Goal: Check status: Check status

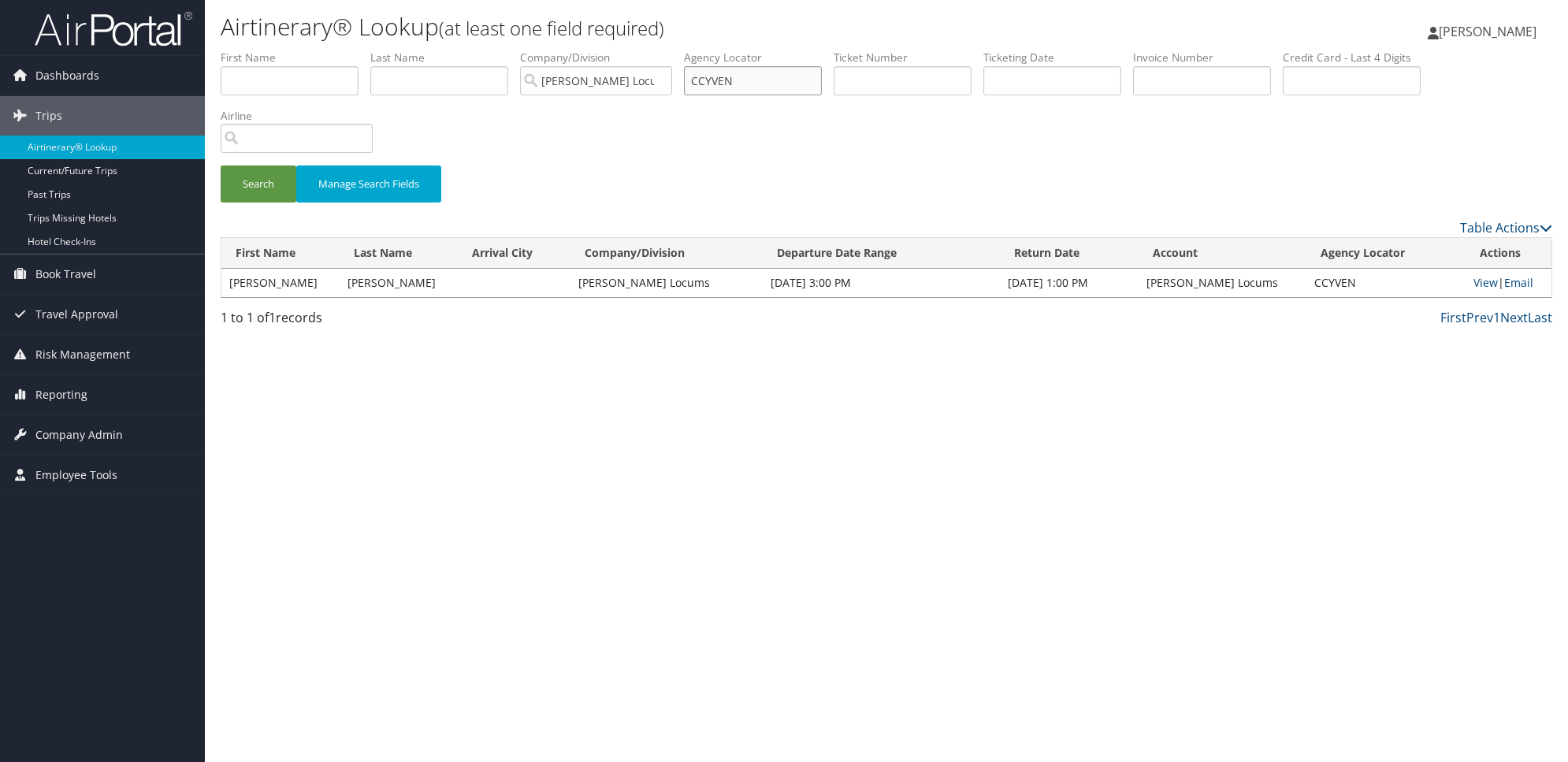
click at [789, 84] on input "CCYVEN" at bounding box center [753, 80] width 138 height 29
click at [478, 78] on input "text" at bounding box center [439, 80] width 138 height 29
type input "lien"
click at [257, 182] on button "Search" at bounding box center [258, 184] width 76 height 37
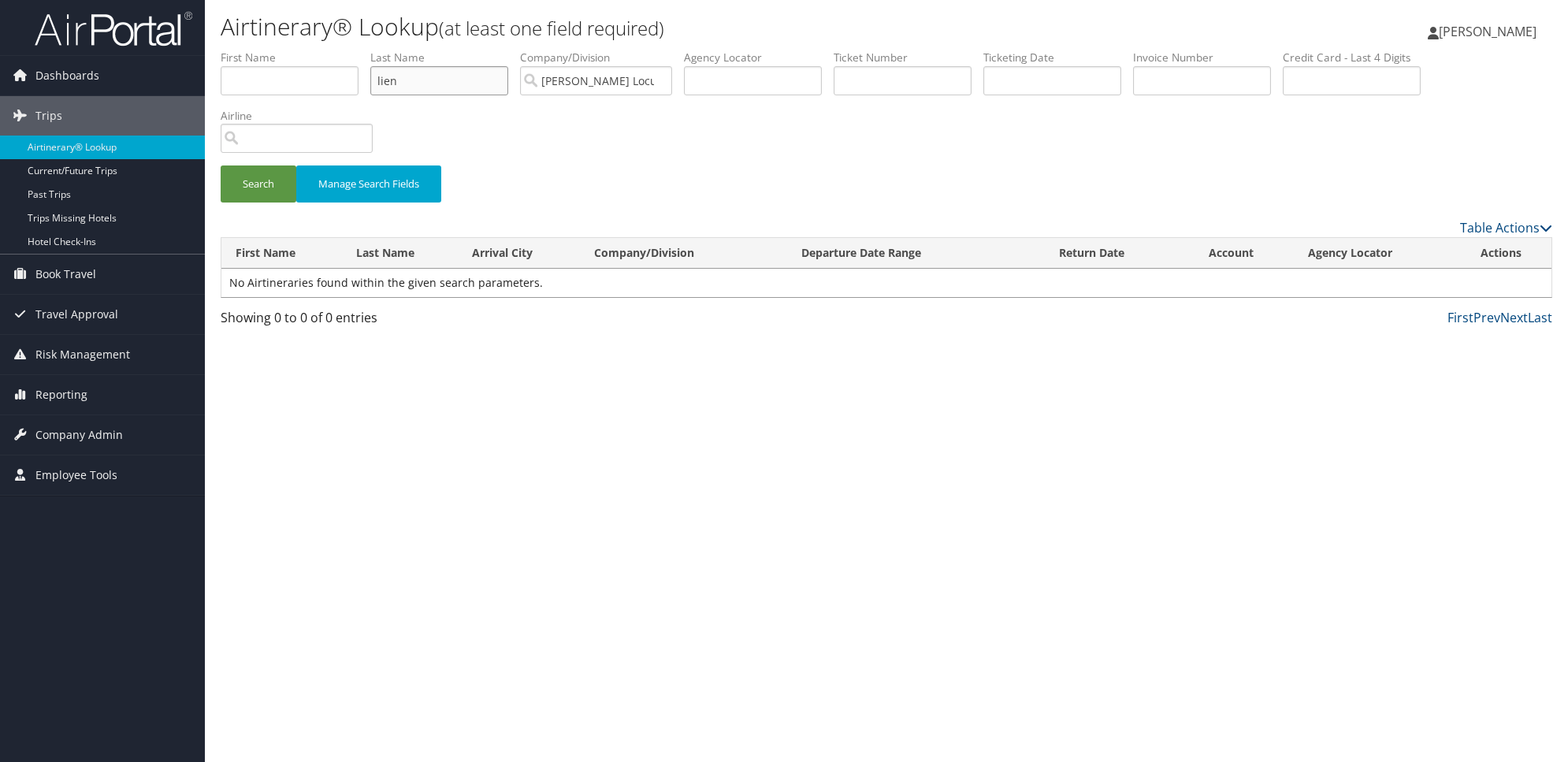
click at [430, 80] on input "lien" at bounding box center [439, 80] width 138 height 29
click at [268, 191] on button "Search" at bounding box center [258, 184] width 76 height 37
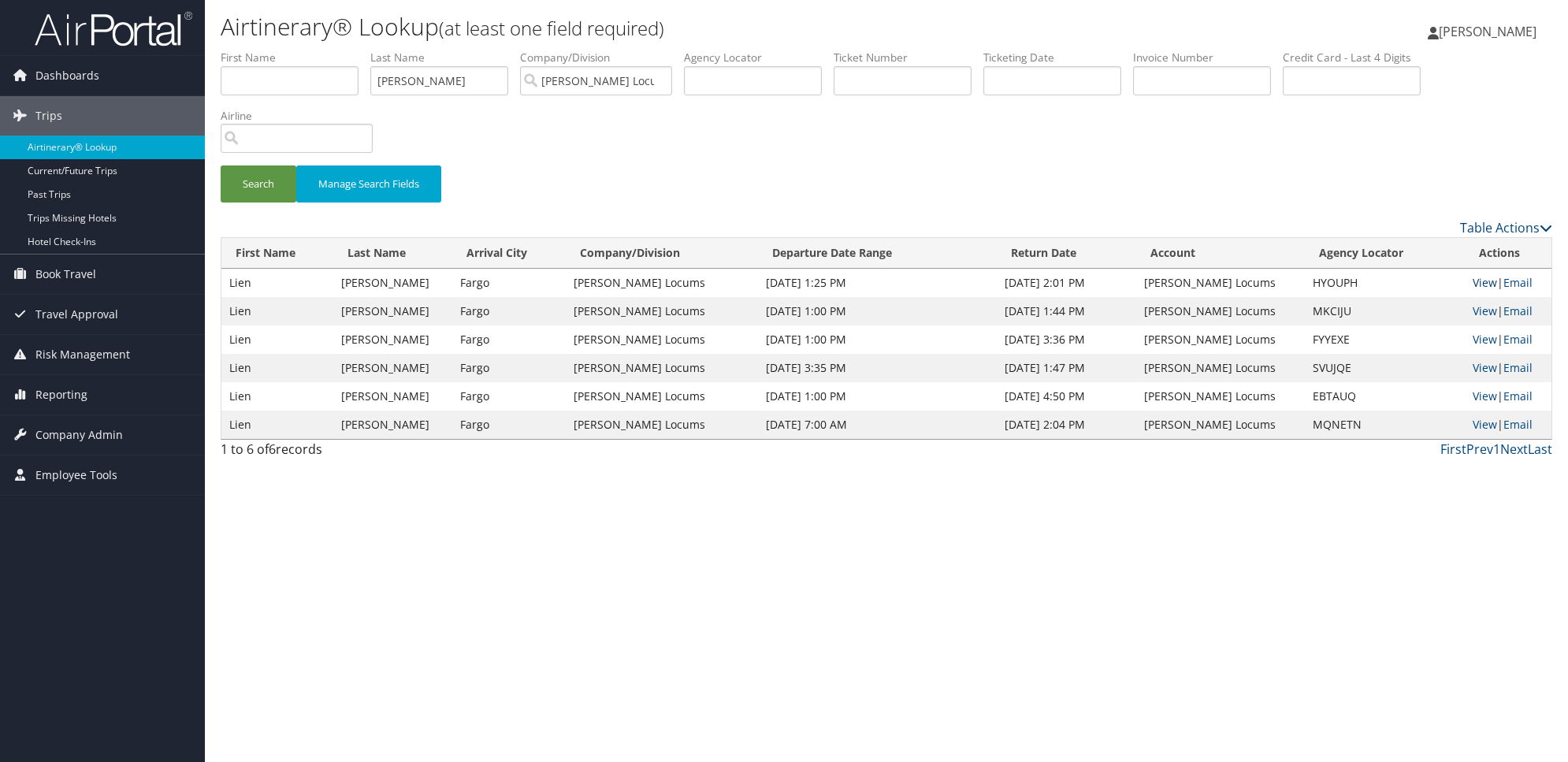
click at [1474, 280] on link "View" at bounding box center [1485, 283] width 24 height 15
click at [465, 79] on input "[PERSON_NAME]" at bounding box center [439, 80] width 138 height 29
type input "pertini"
click at [220, 165] on button "Search" at bounding box center [258, 184] width 76 height 37
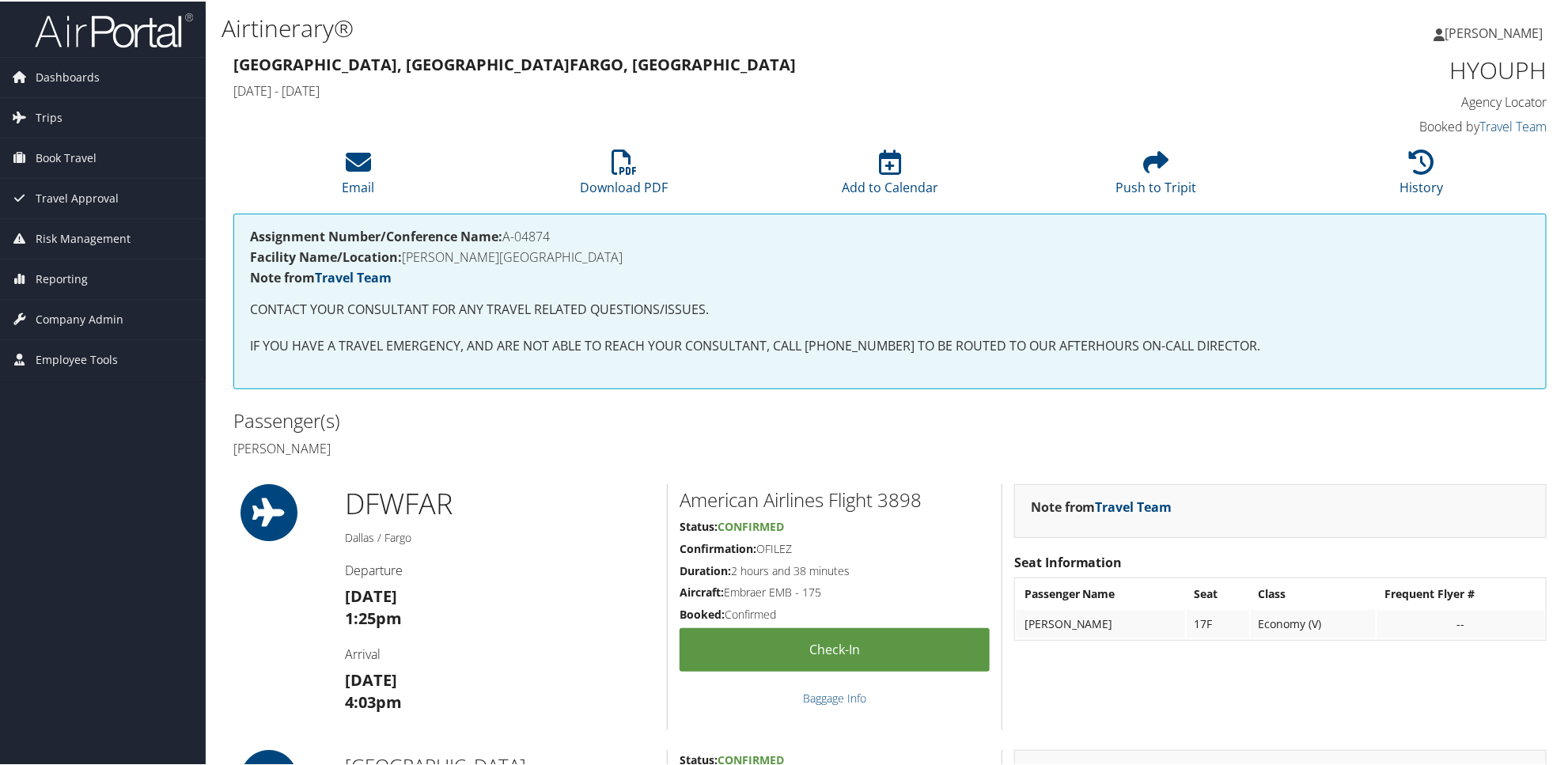
click at [524, 234] on h4 "Assignment Number/Conference Name: A-04874" at bounding box center [890, 235] width 1281 height 13
drag, startPoint x: 524, startPoint y: 234, endPoint x: 506, endPoint y: 235, distance: 18.0
click at [506, 235] on h4 "Assignment Number/Conference Name: A-04874" at bounding box center [890, 235] width 1281 height 13
copy h4 "A-04874"
